Goal: Find specific page/section: Find specific page/section

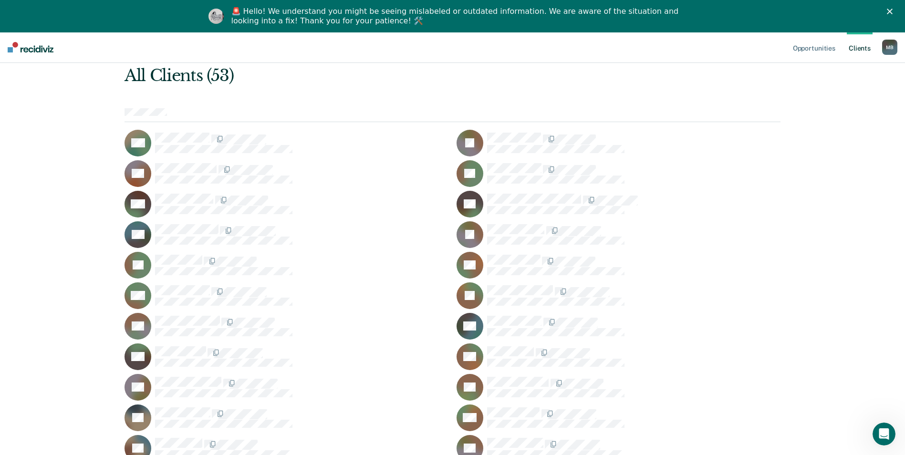
scroll to position [95, 0]
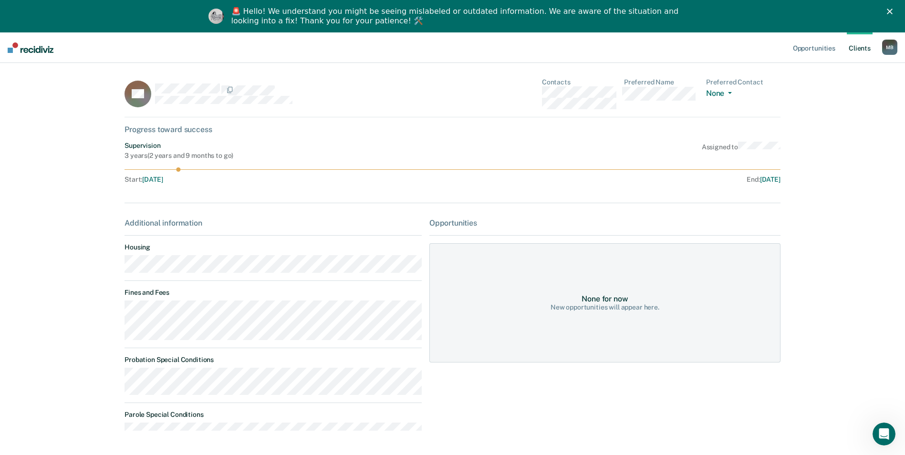
click at [890, 47] on div "M B" at bounding box center [889, 47] width 15 height 15
click at [863, 47] on link "Client s" at bounding box center [860, 47] width 26 height 31
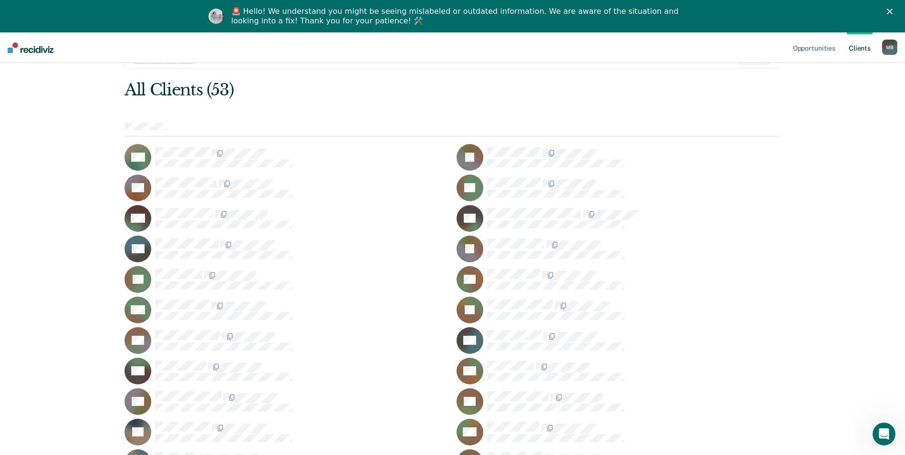
scroll to position [48, 0]
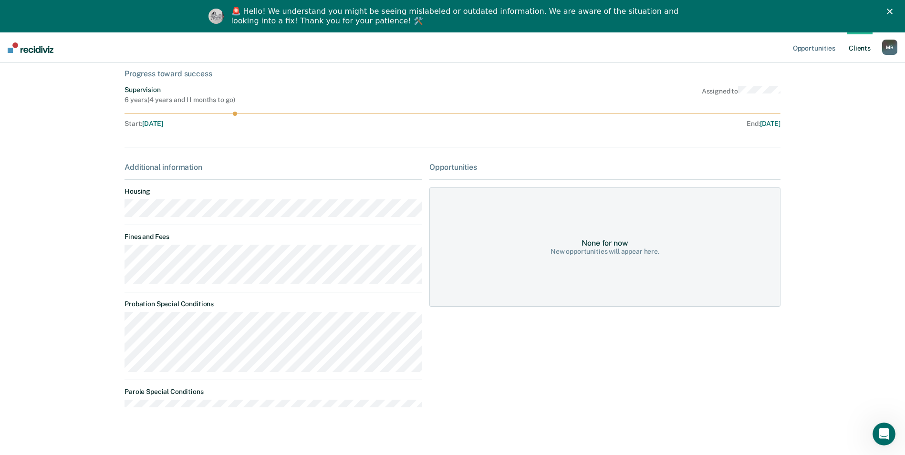
scroll to position [65, 0]
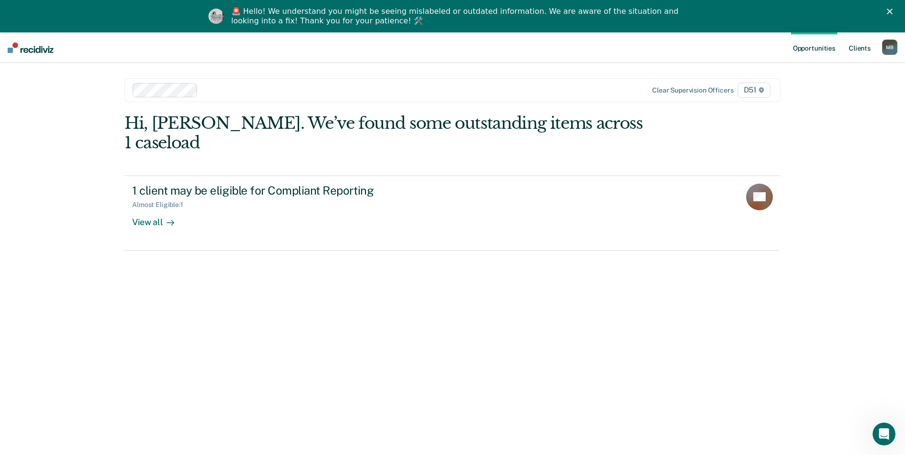
click at [865, 45] on link "Client s" at bounding box center [860, 47] width 26 height 31
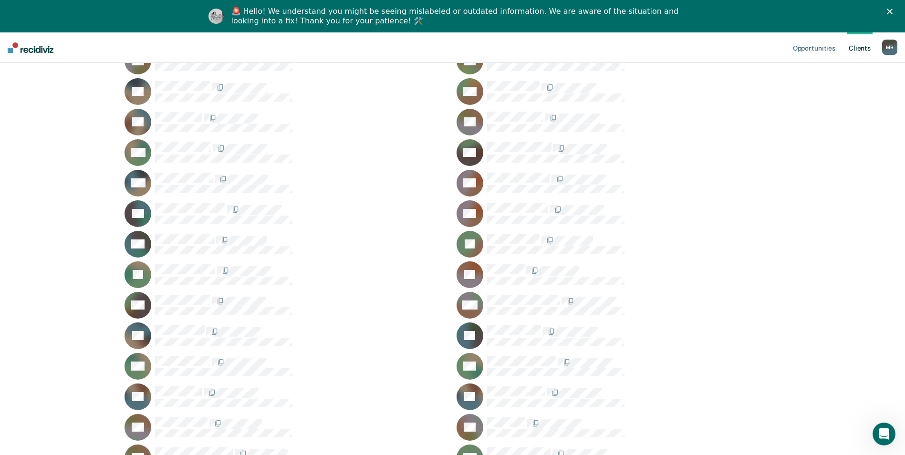
scroll to position [382, 0]
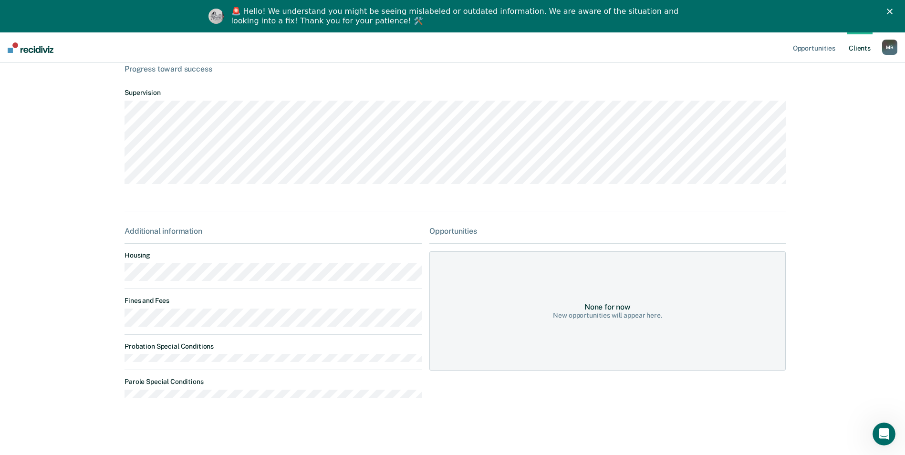
scroll to position [64, 0]
